Goal: Navigation & Orientation: Find specific page/section

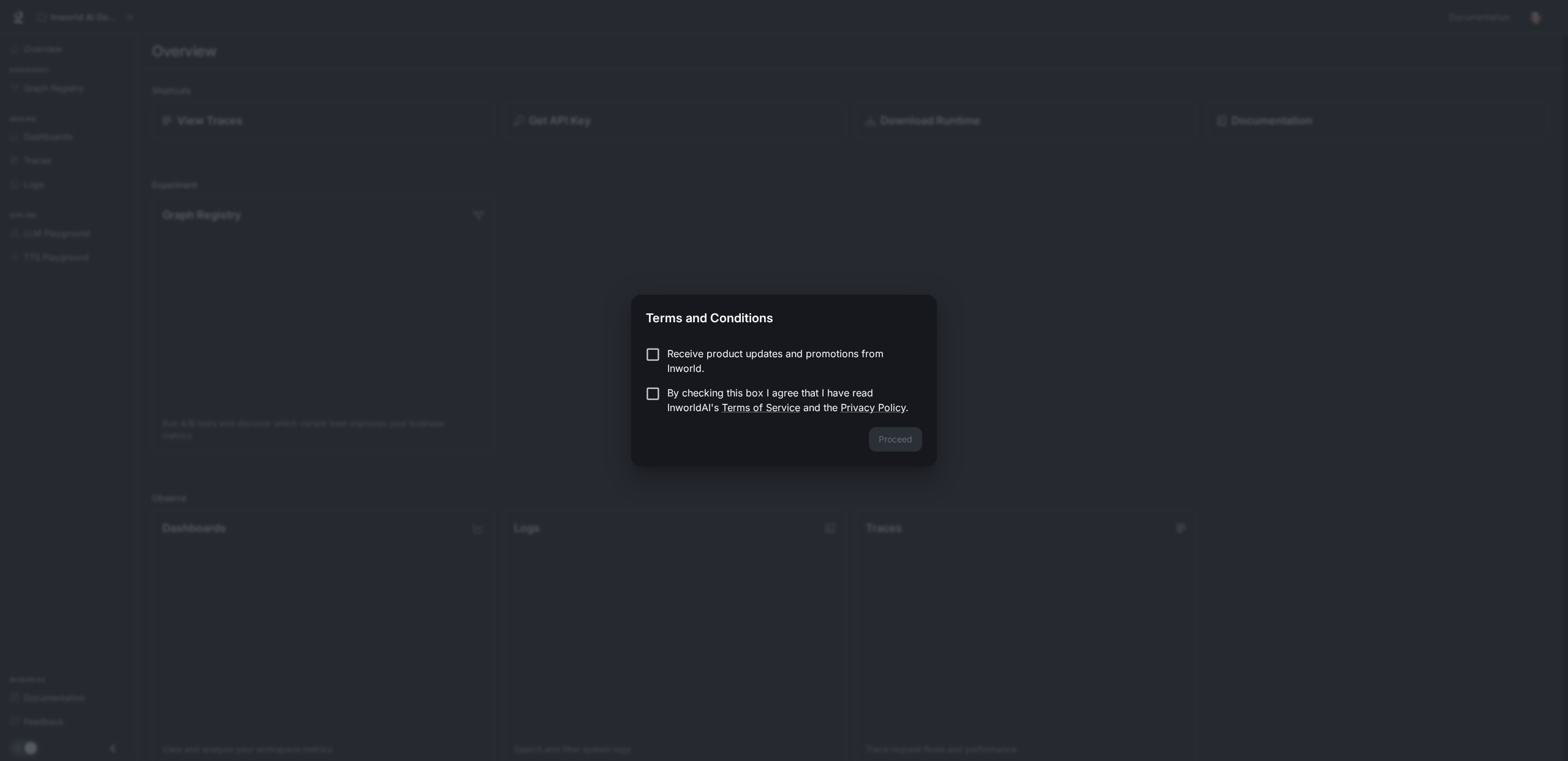
click at [731, 346] on p "Receive product updates and promotions from Inworld." at bounding box center [789, 361] width 245 height 29
click at [879, 433] on button "Proceed" at bounding box center [896, 439] width 54 height 24
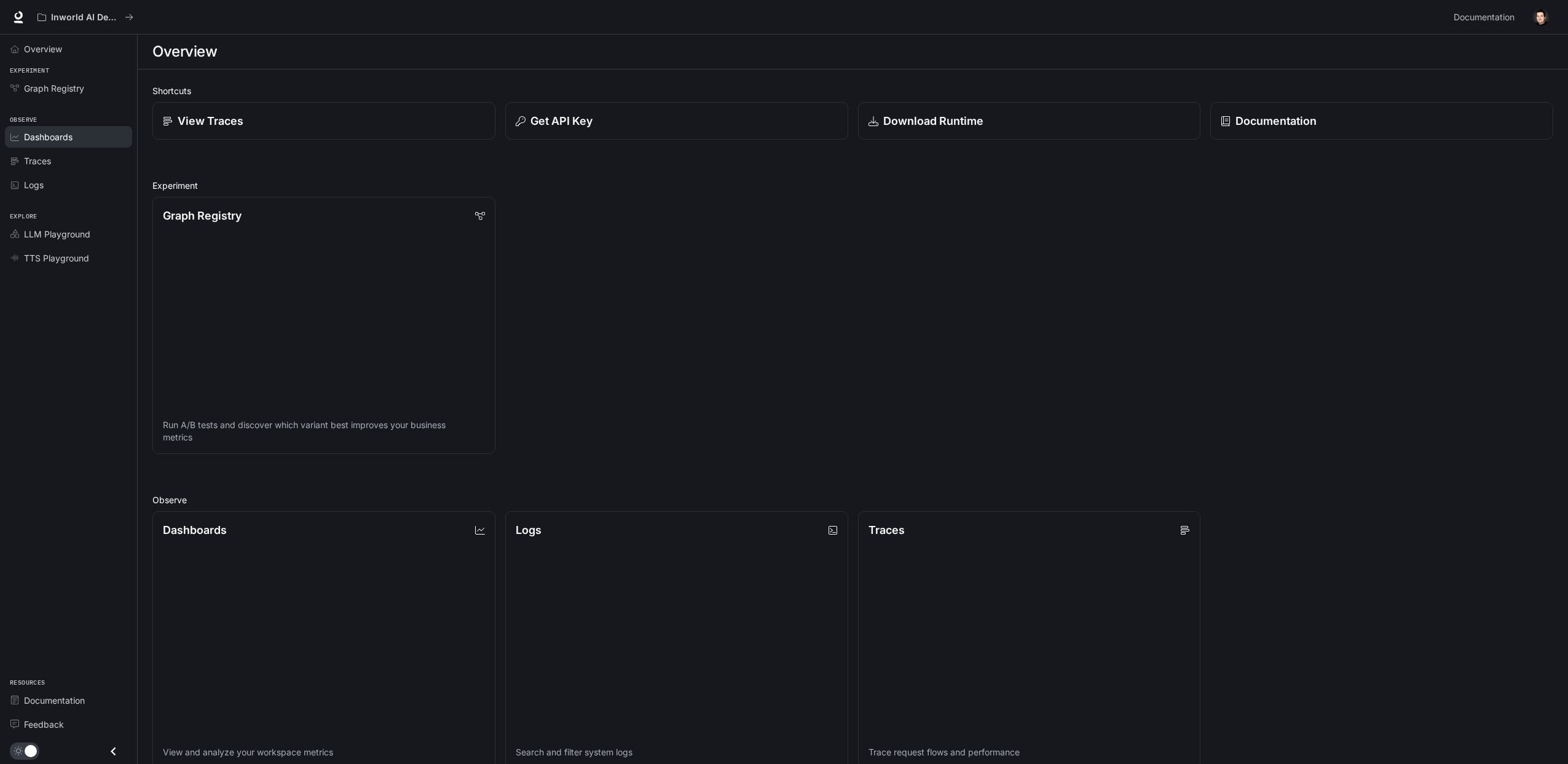
click at [51, 137] on span "Dashboards" at bounding box center [48, 137] width 48 height 13
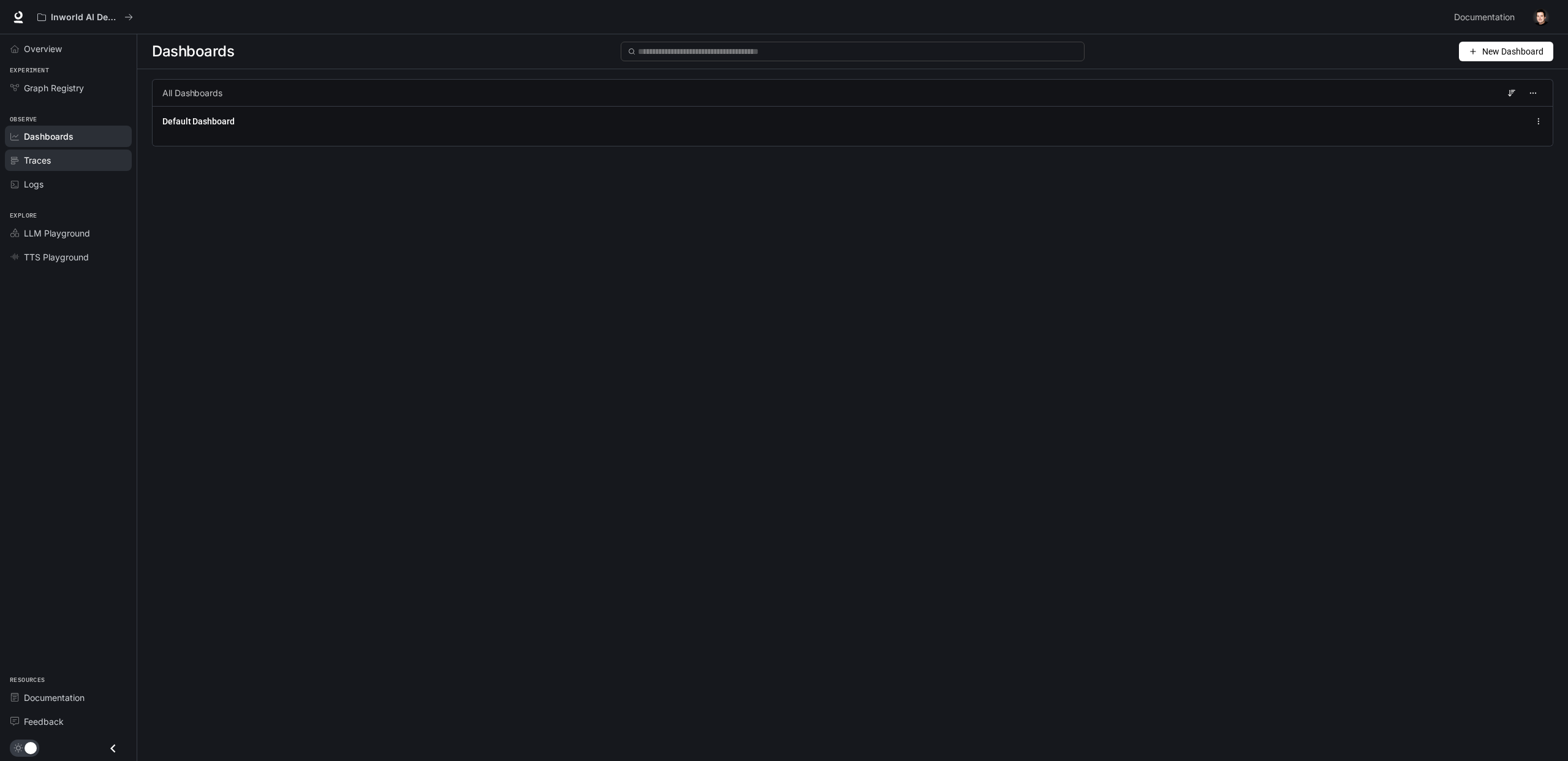
click at [41, 161] on span "Traces" at bounding box center [37, 160] width 27 height 13
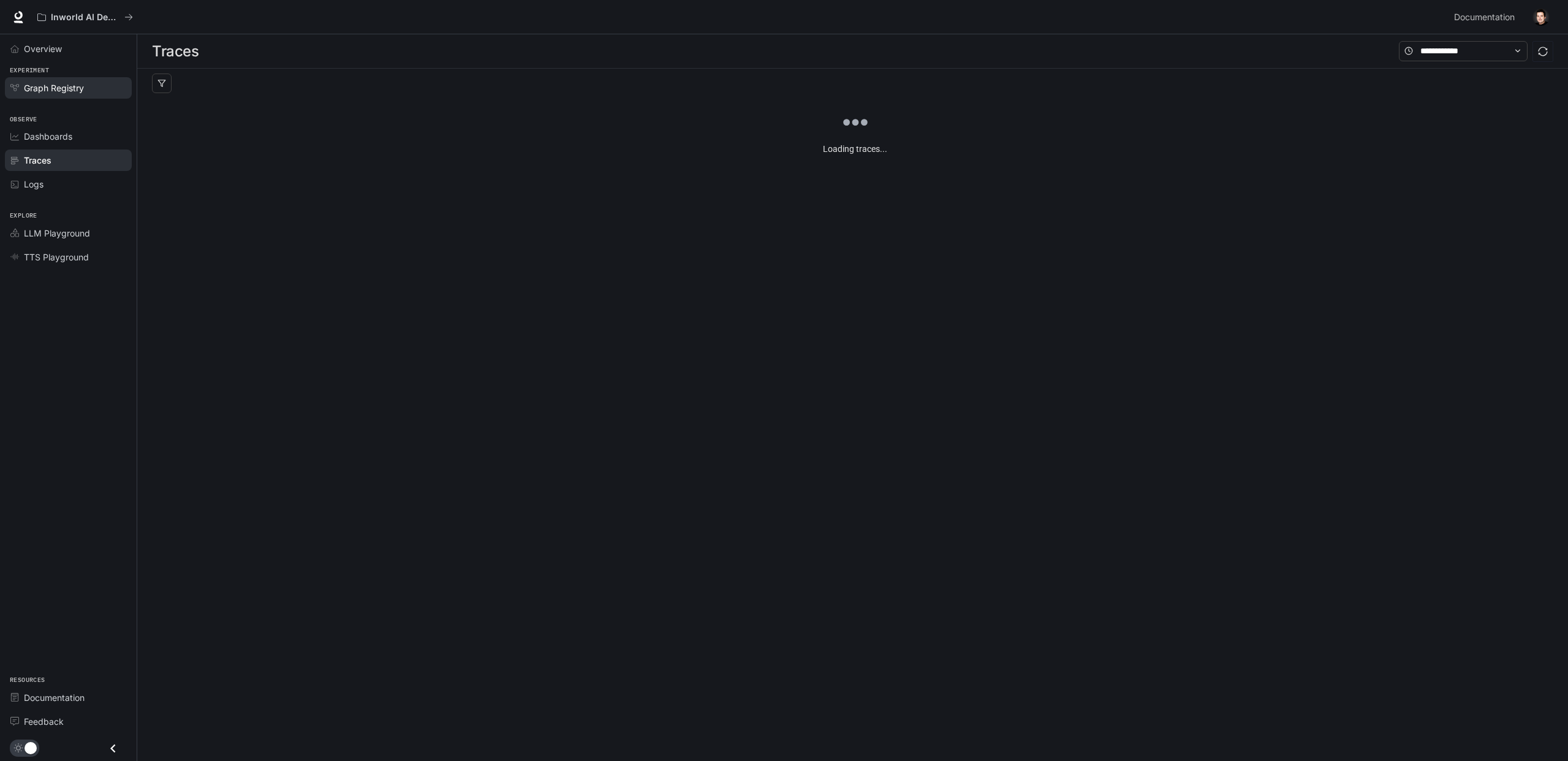
click at [60, 93] on span "Graph Registry" at bounding box center [54, 88] width 60 height 13
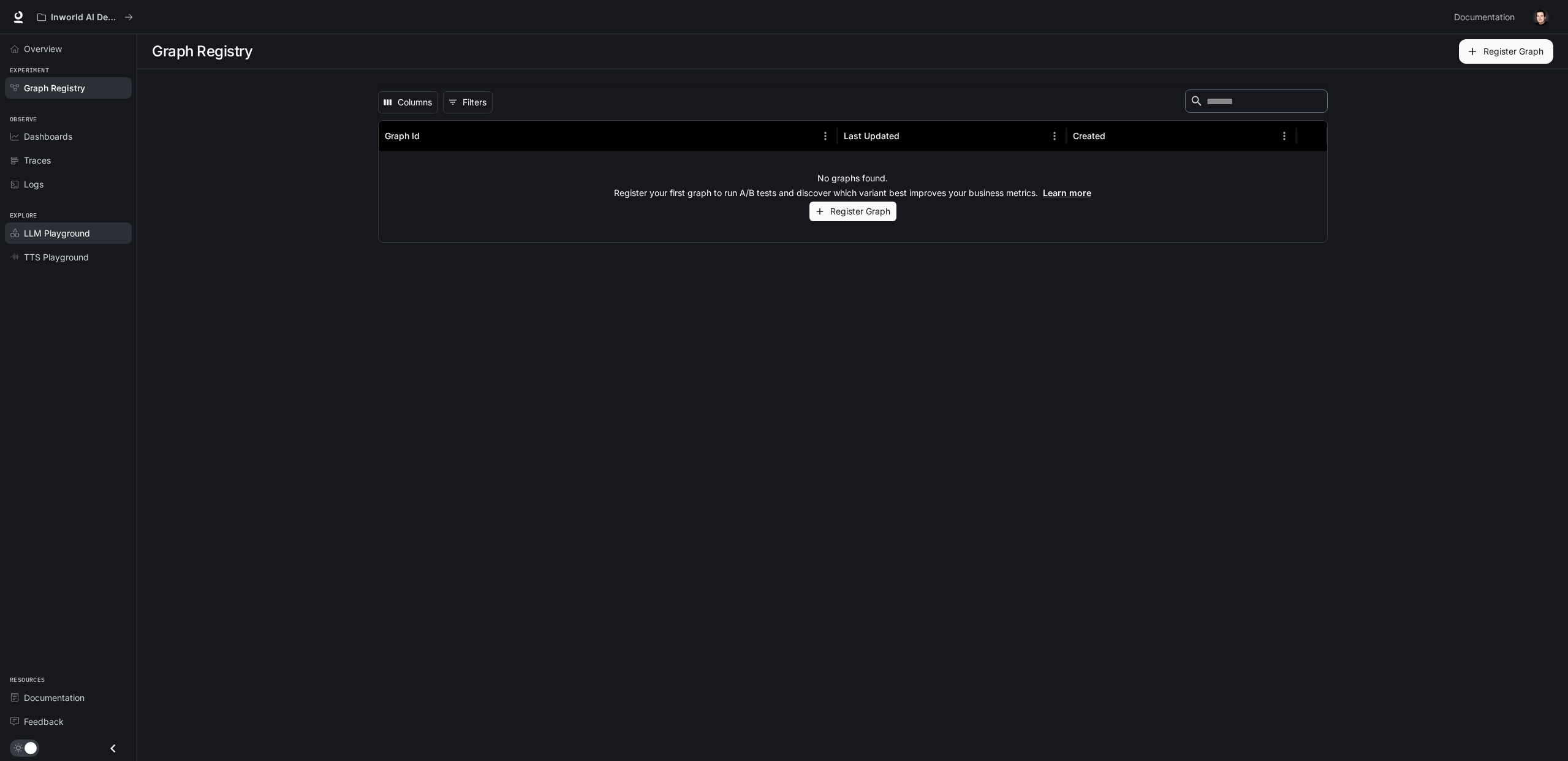
click at [48, 236] on span "LLM Playground" at bounding box center [57, 233] width 67 height 13
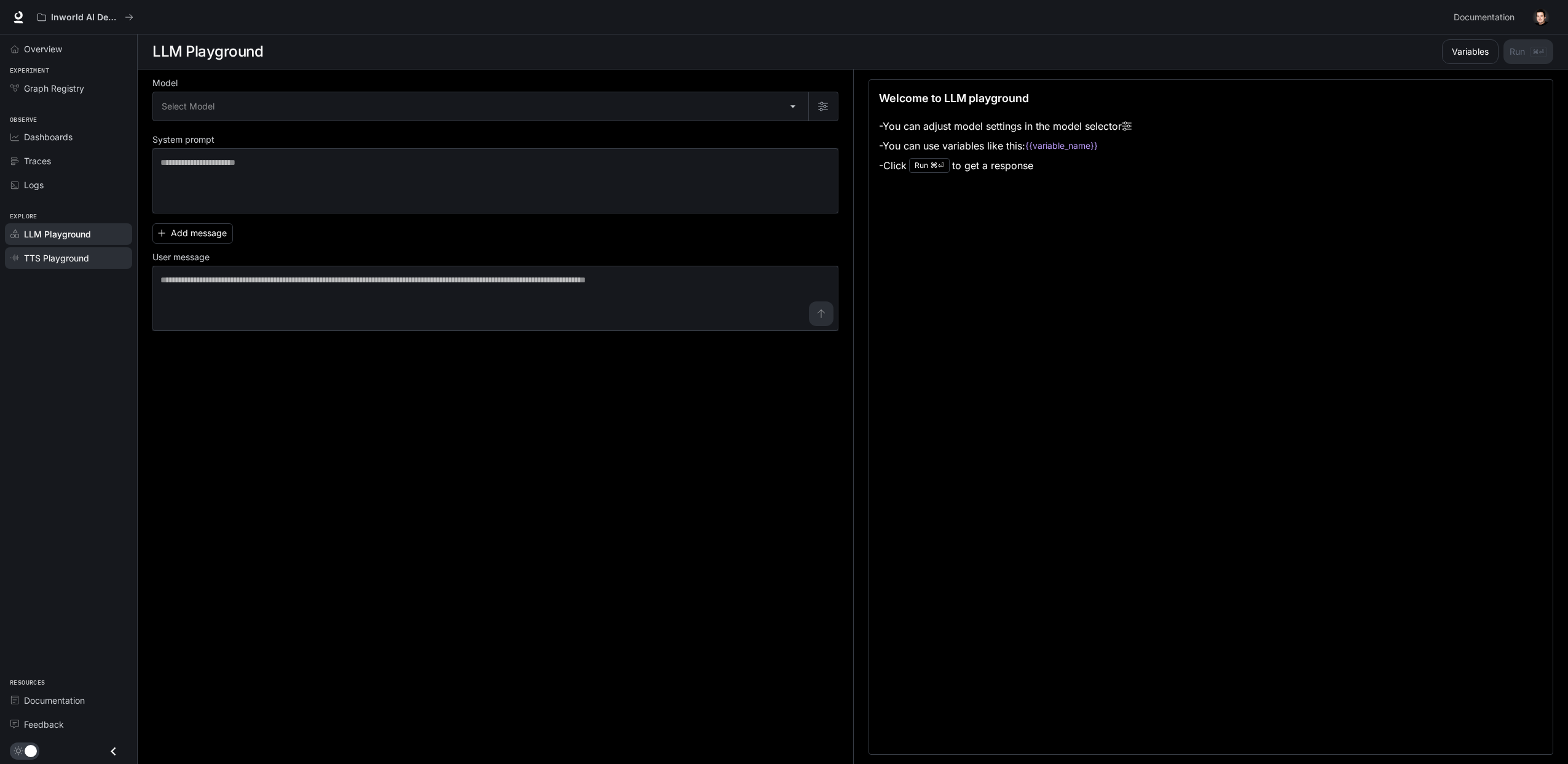
click at [51, 256] on span "TTS Playground" at bounding box center [56, 258] width 65 height 13
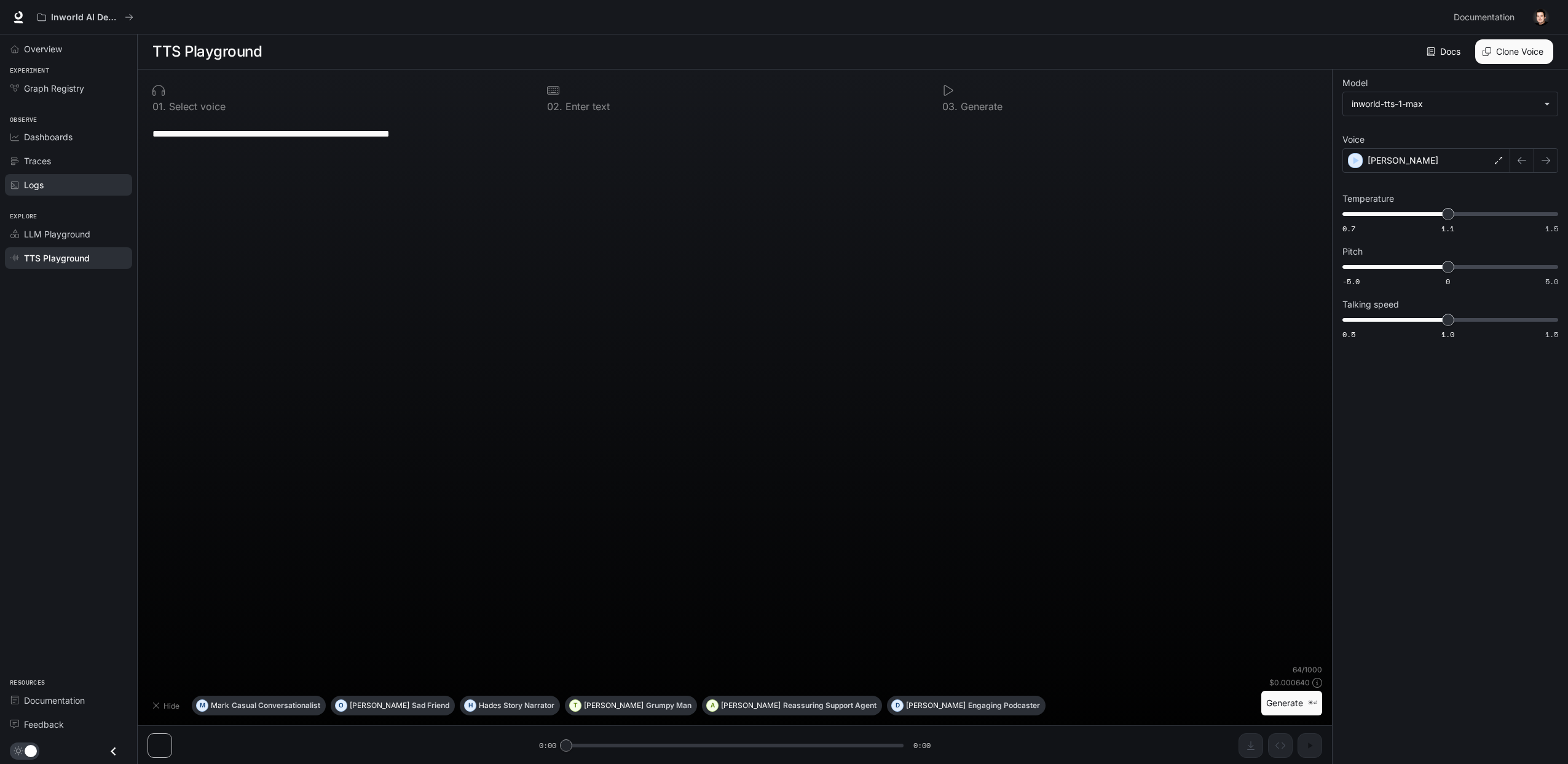
click at [35, 187] on span "Logs" at bounding box center [34, 184] width 20 height 13
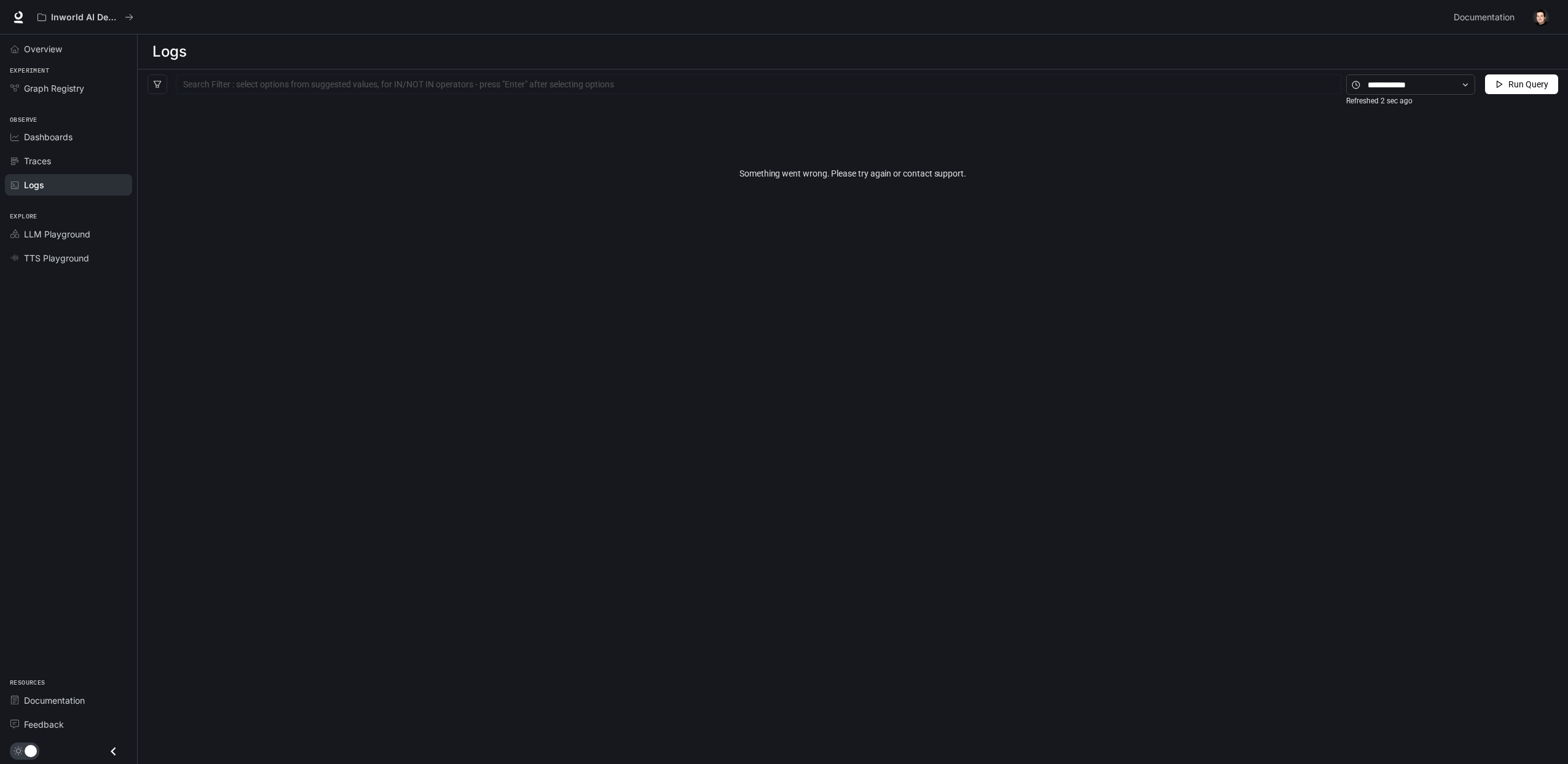
click at [35, 157] on span "Traces" at bounding box center [37, 160] width 27 height 13
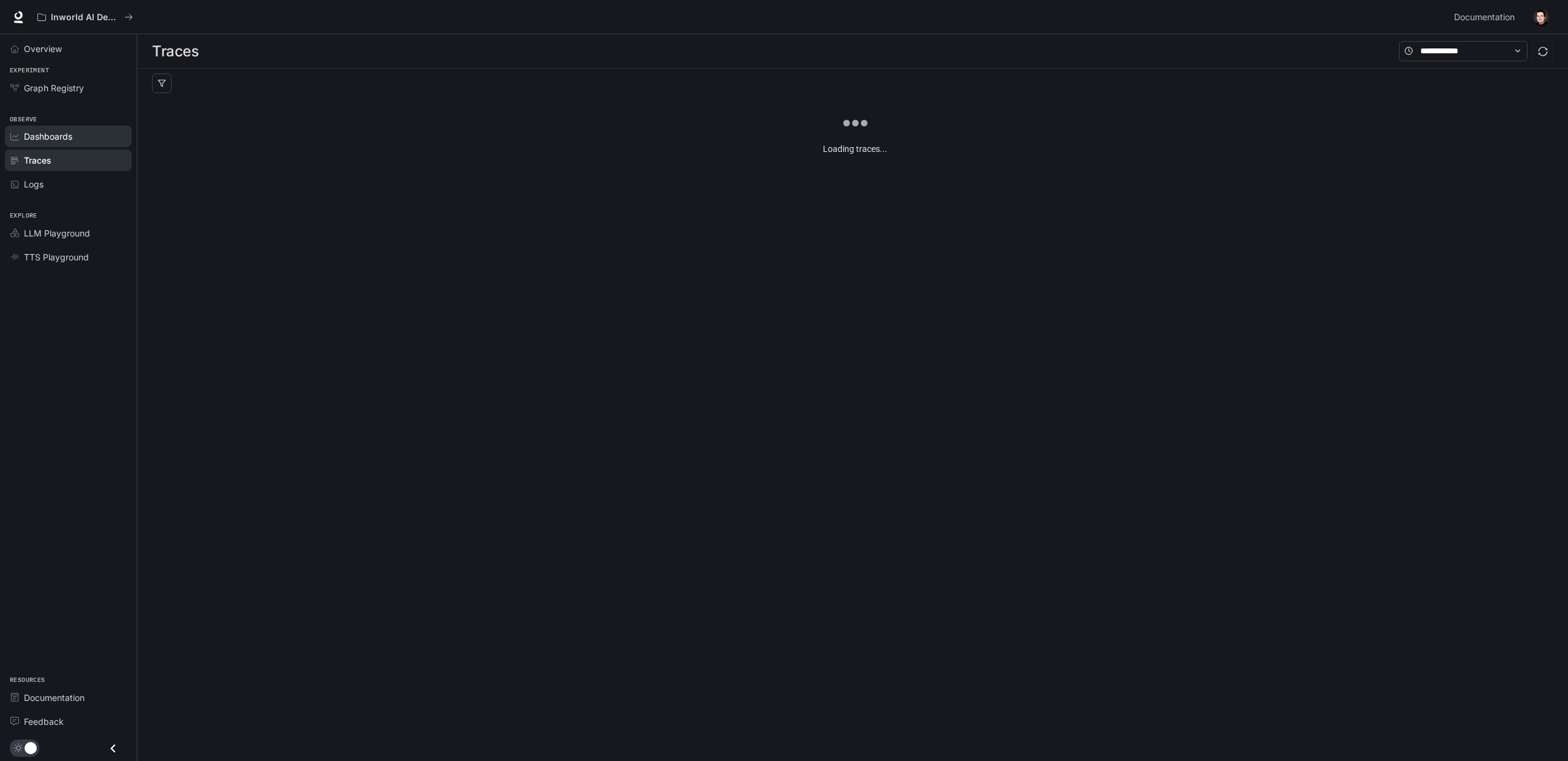
click at [31, 134] on span "Dashboards" at bounding box center [47, 136] width 48 height 13
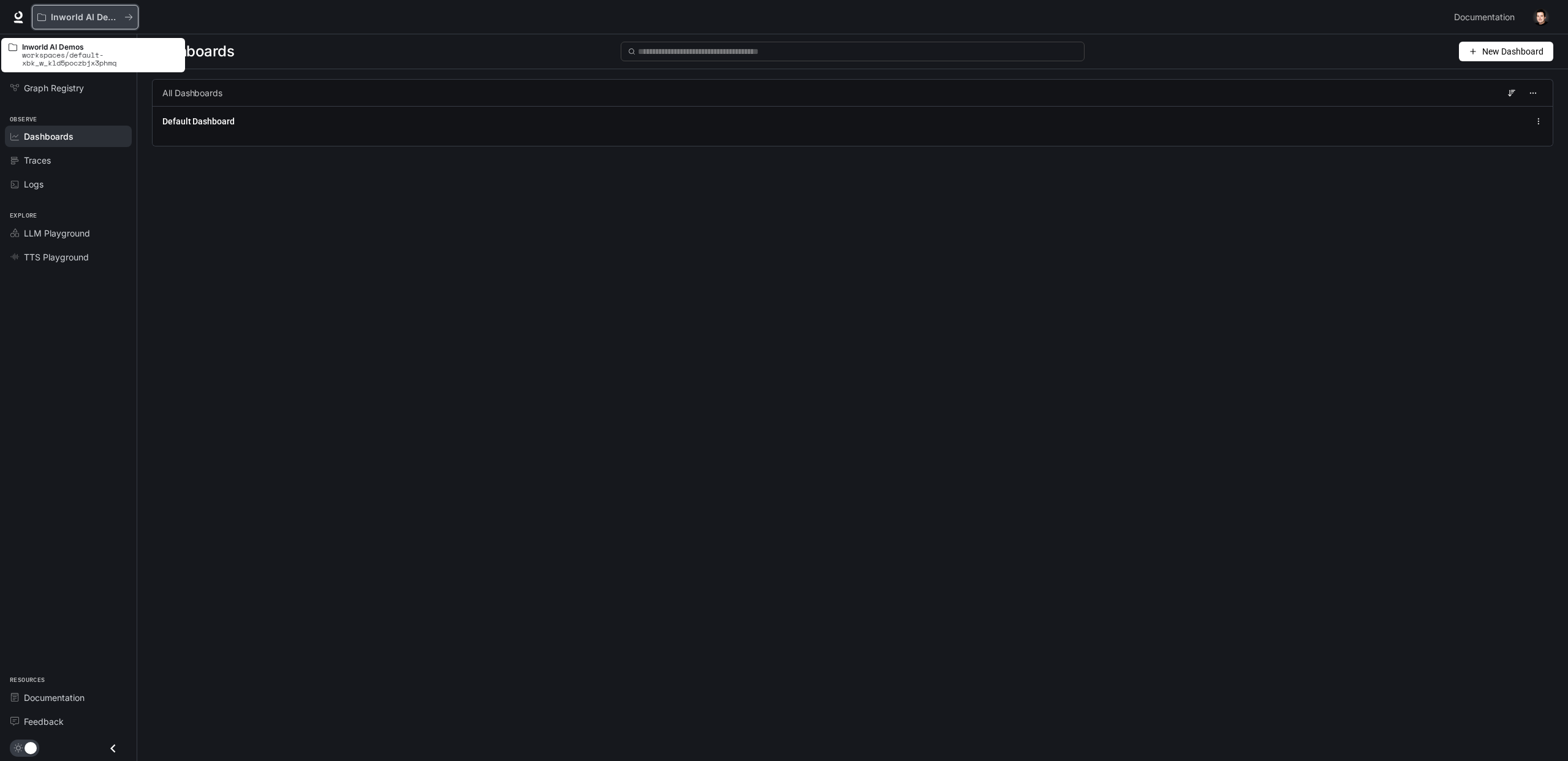
click at [56, 18] on p "Inworld AI Demos" at bounding box center [85, 18] width 69 height 11
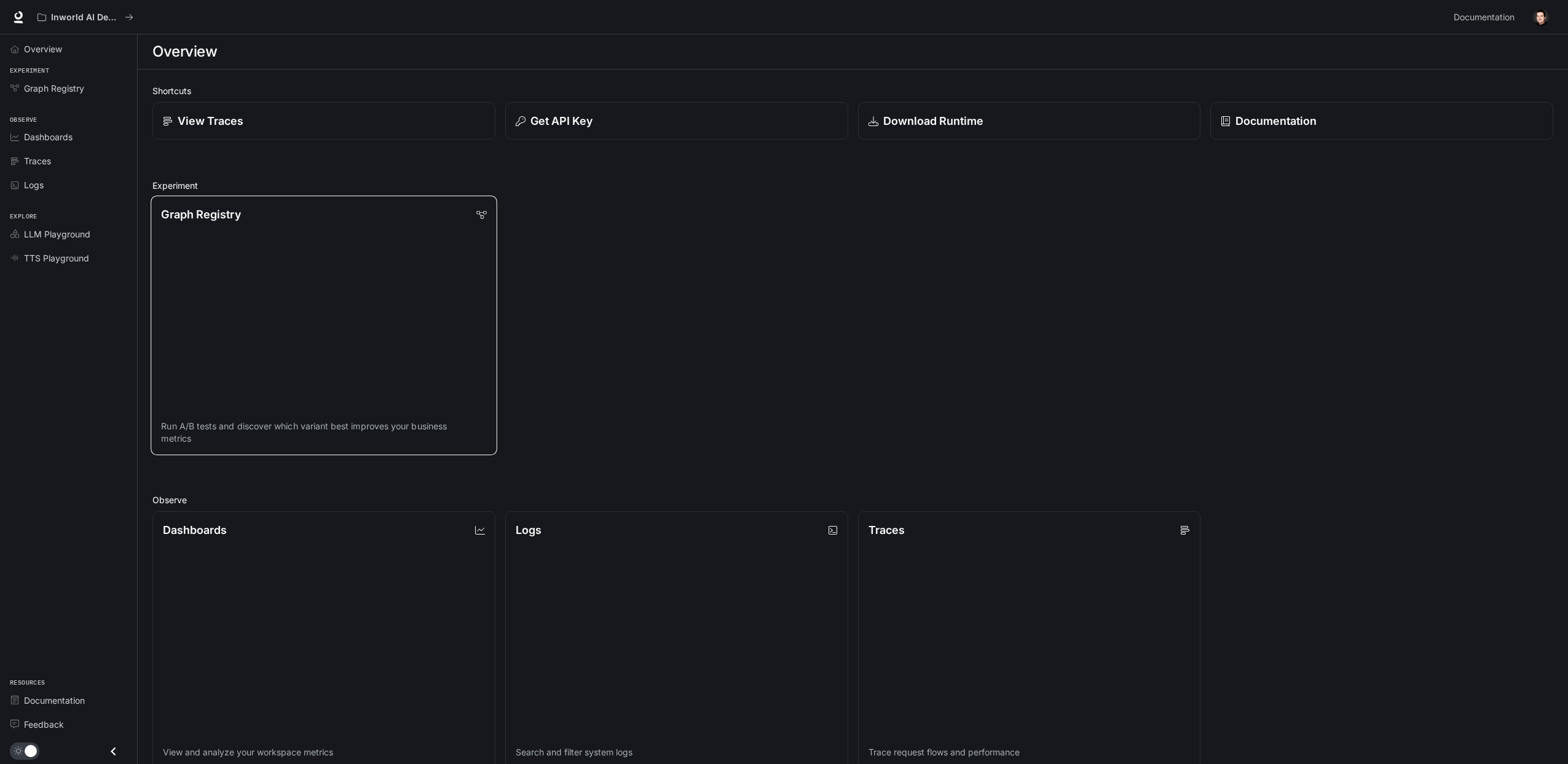
click at [269, 276] on link "Graph Registry Run A/B tests and discover which variant best improves your busi…" at bounding box center [323, 326] width 346 height 260
click at [937, 583] on link "Traces Trace request flows and performance" at bounding box center [1029, 640] width 346 height 260
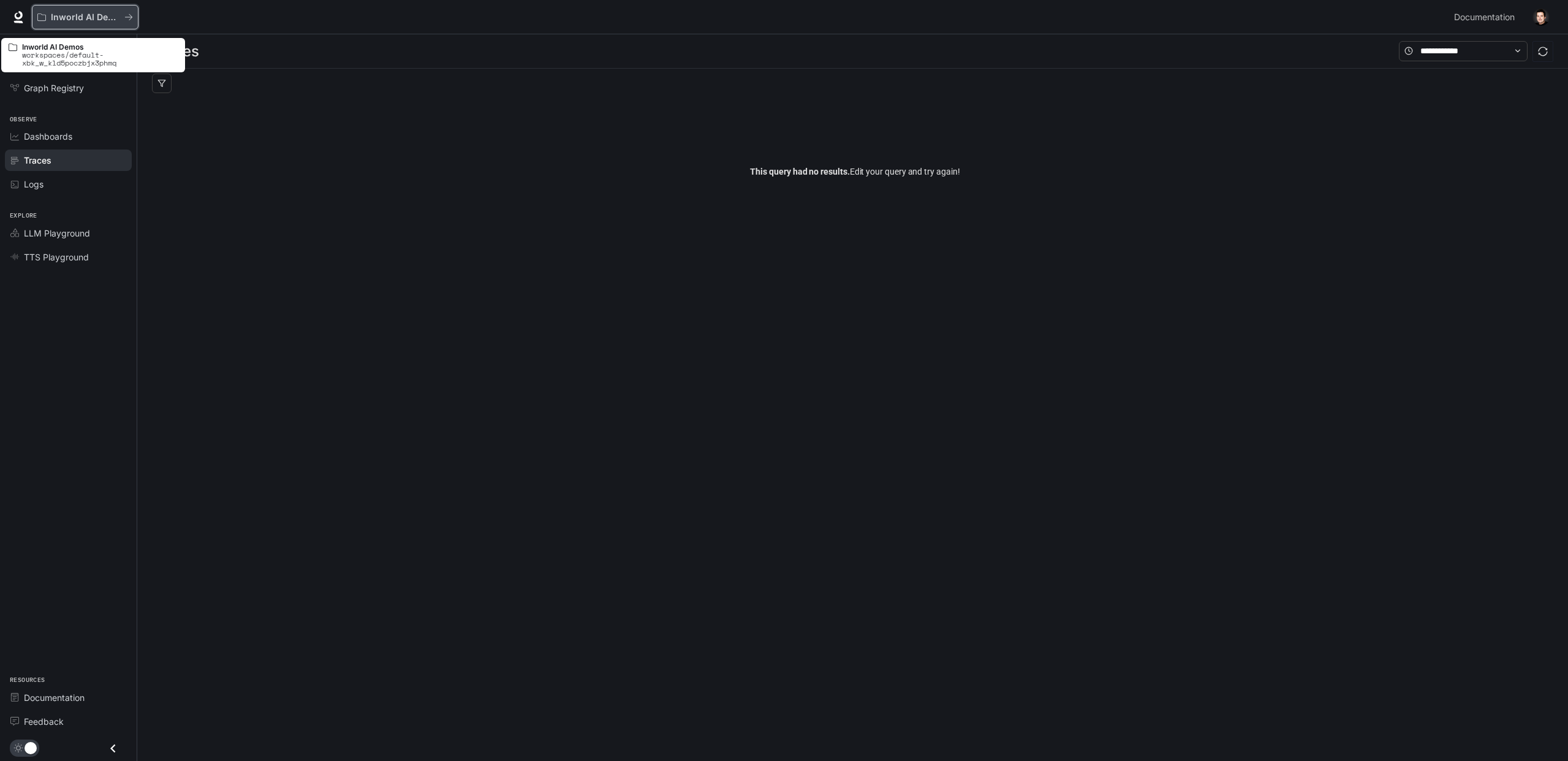
click at [44, 21] on icon "All workspaces" at bounding box center [41, 17] width 8 height 8
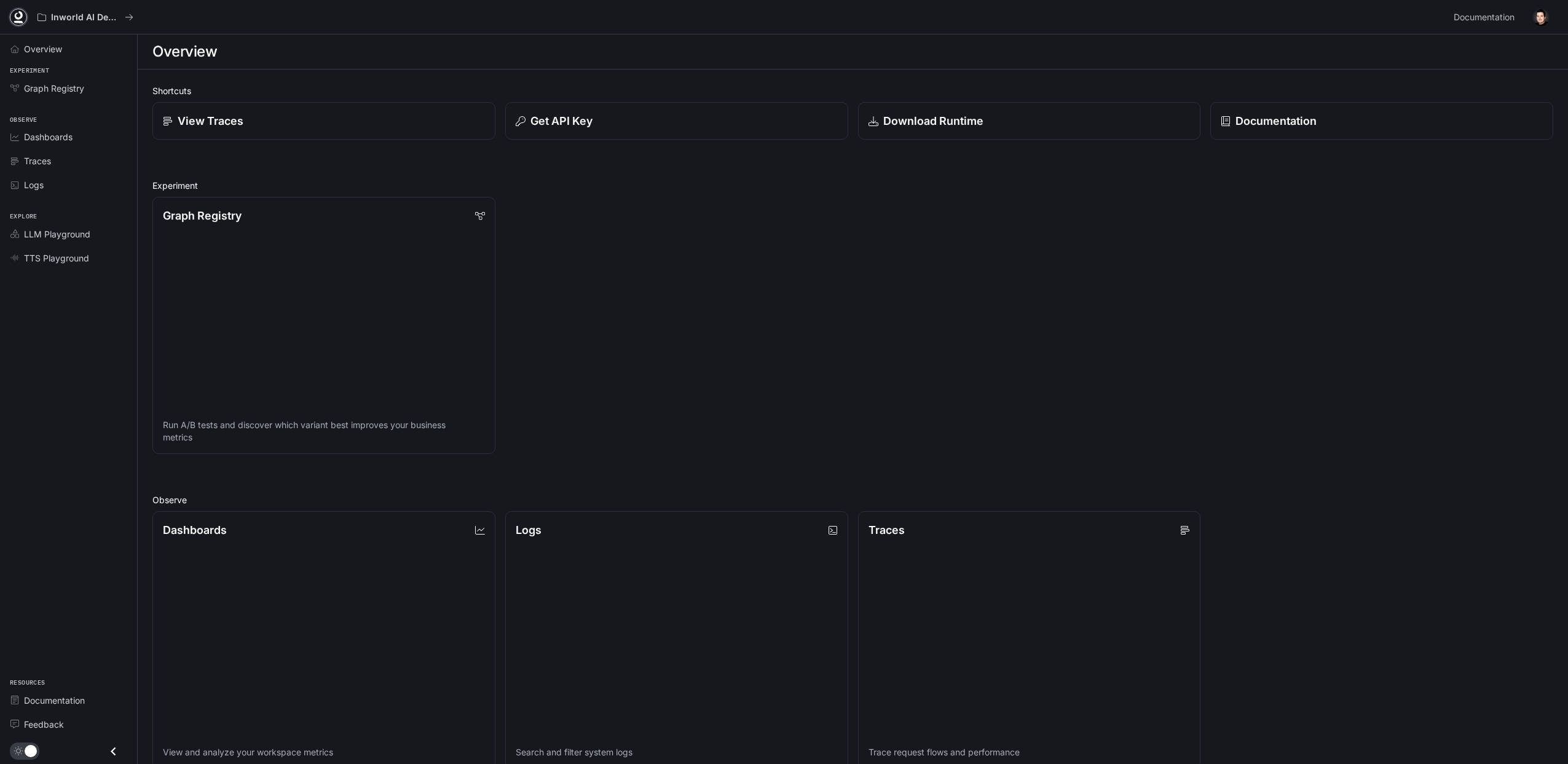
click at [18, 18] on icon at bounding box center [18, 15] width 8 height 8
click at [350, 92] on div "View Traces" at bounding box center [319, 116] width 353 height 48
